Goal: Check status

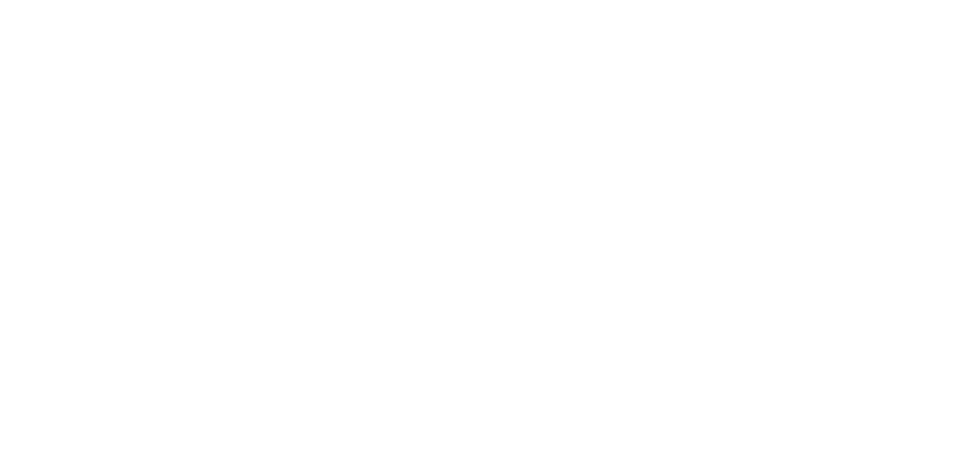
select select
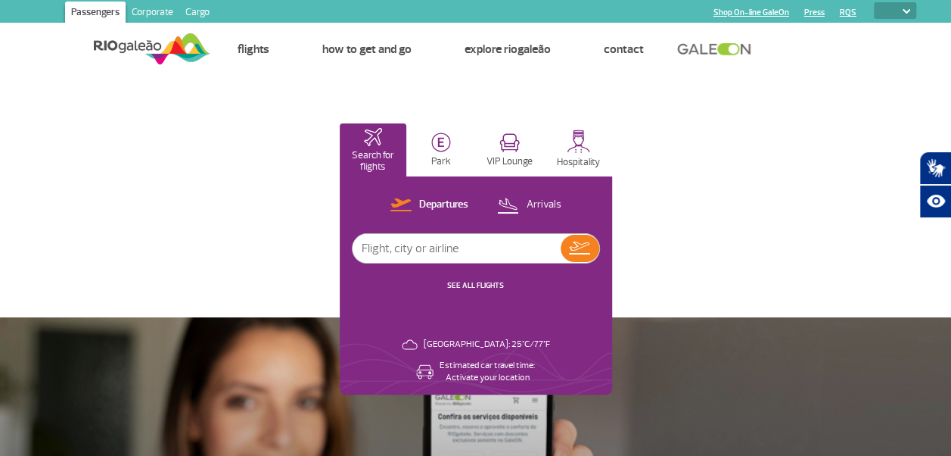
click at [406, 252] on input "text" at bounding box center [457, 248] width 208 height 29
type input "UA128"
click at [569, 257] on button at bounding box center [580, 248] width 39 height 27
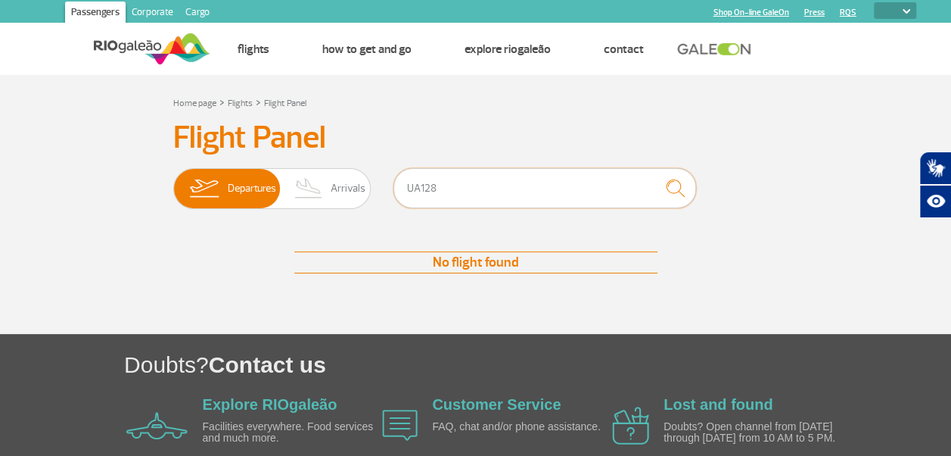
click at [421, 189] on input "UA128" at bounding box center [545, 188] width 303 height 40
click at [422, 189] on input "UA 128" at bounding box center [545, 188] width 303 height 40
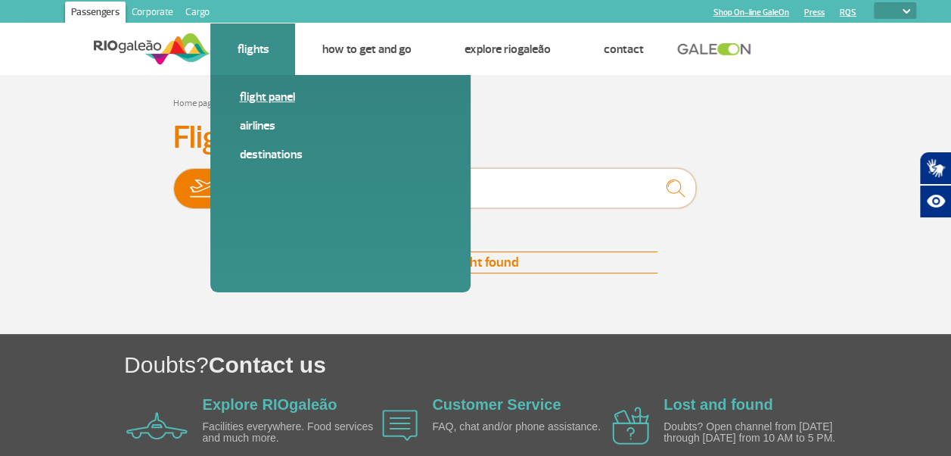
type input "United 128"
click at [267, 97] on link "Flight panel" at bounding box center [340, 97] width 203 height 17
